Goal: Information Seeking & Learning: Find specific page/section

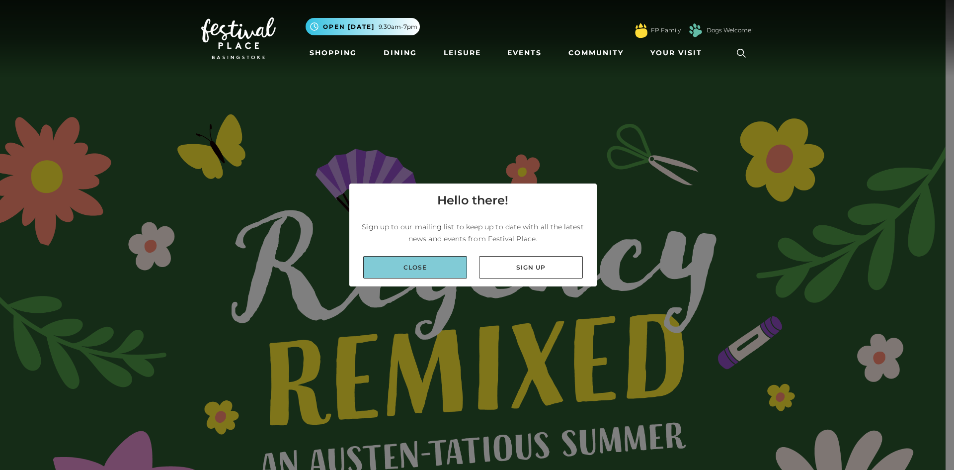
click at [447, 267] on link "Close" at bounding box center [415, 267] width 104 height 22
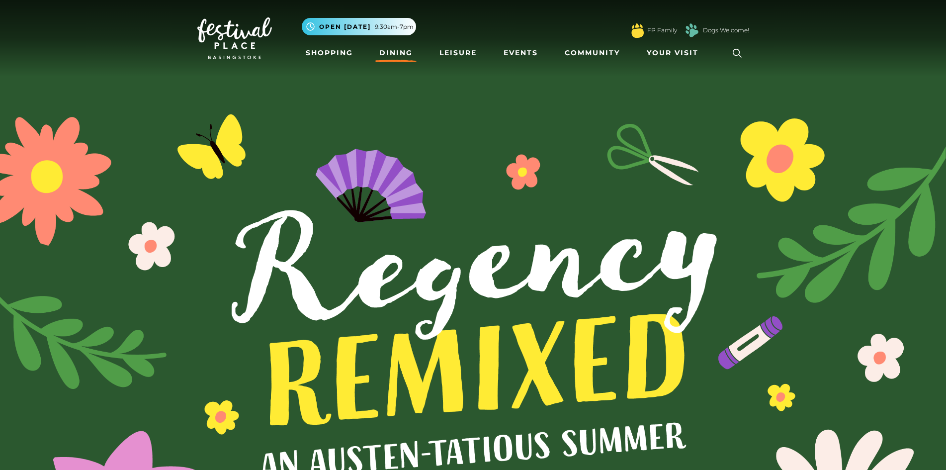
click at [390, 51] on link "Dining" at bounding box center [395, 53] width 41 height 18
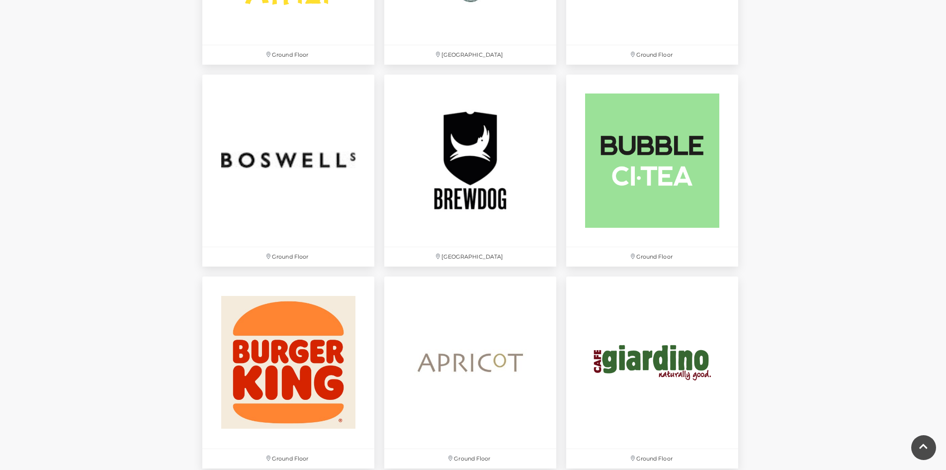
scroll to position [795, 0]
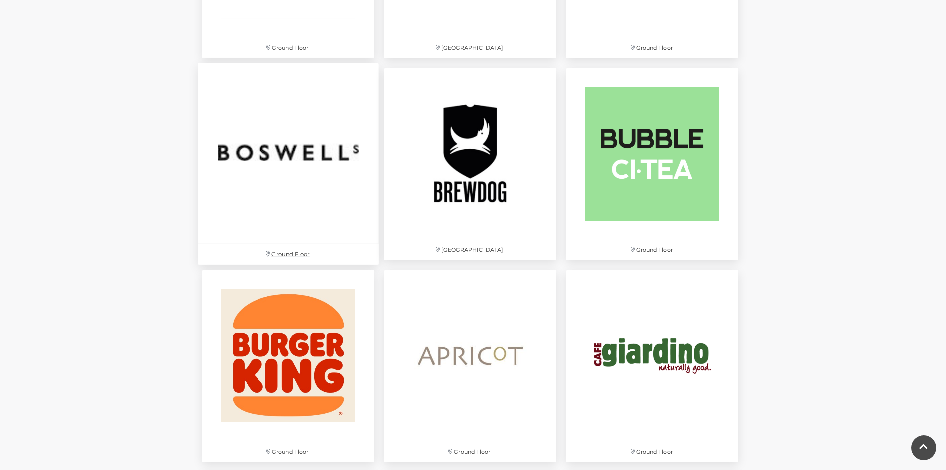
click at [313, 149] on img at bounding box center [288, 153] width 181 height 181
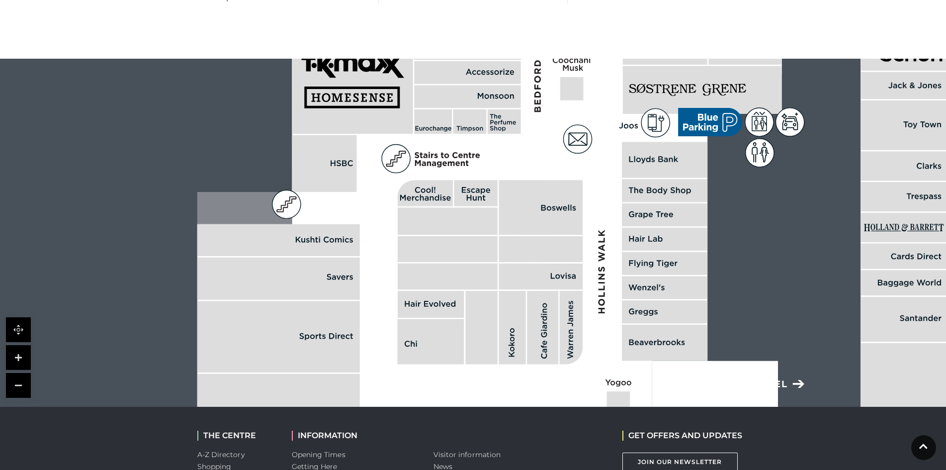
scroll to position [547, 0]
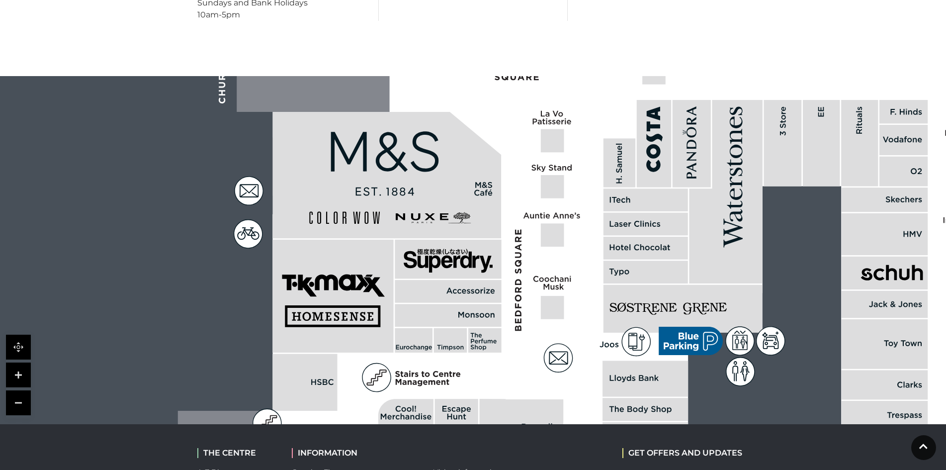
drag, startPoint x: 768, startPoint y: 222, endPoint x: 753, endPoint y: 414, distance: 192.9
click at [747, 428] on body "Skip to Navigation Skip to Content Toggle navigation .st5{fill:none;stroke:#FFF…" at bounding box center [473, 47] width 946 height 1188
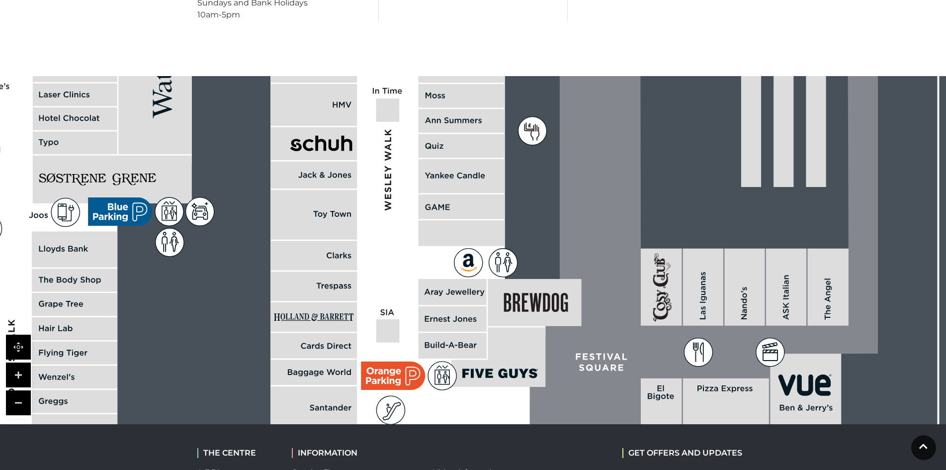
drag, startPoint x: 782, startPoint y: 283, endPoint x: 212, endPoint y: 154, distance: 584.9
click at [212, 154] on rect at bounding box center [518, 158] width 2198 height 1550
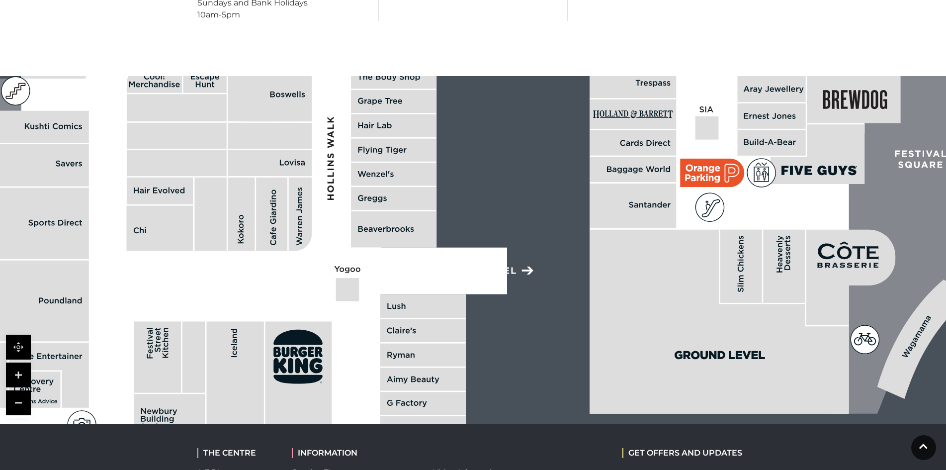
drag, startPoint x: 226, startPoint y: 329, endPoint x: 545, endPoint y: 126, distance: 378.0
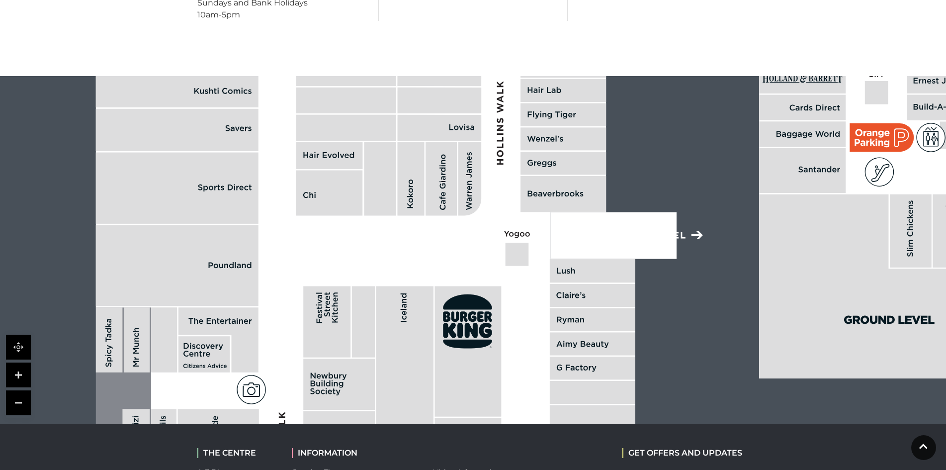
drag, startPoint x: 524, startPoint y: 394, endPoint x: 693, endPoint y: 359, distance: 173.1
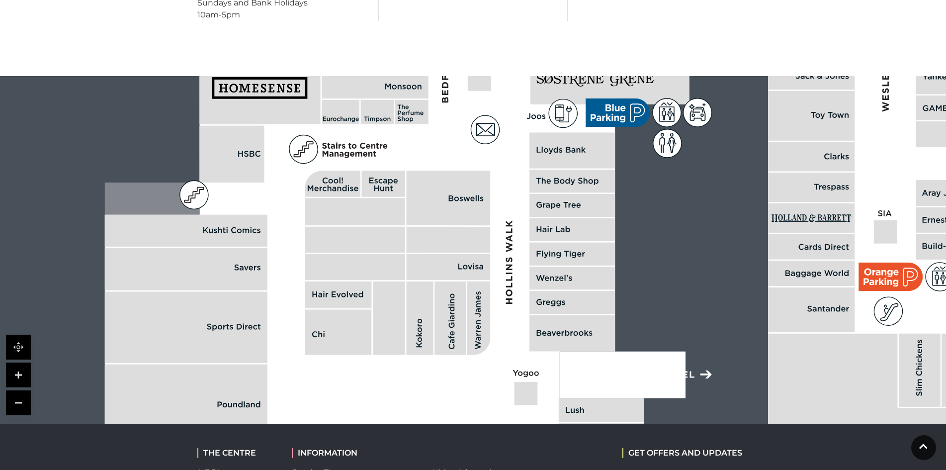
drag, startPoint x: 693, startPoint y: 155, endPoint x: 702, endPoint y: 294, distance: 139.4
click at [452, 198] on icon at bounding box center [450, 198] width 5 height 6
